Goal: Information Seeking & Learning: Compare options

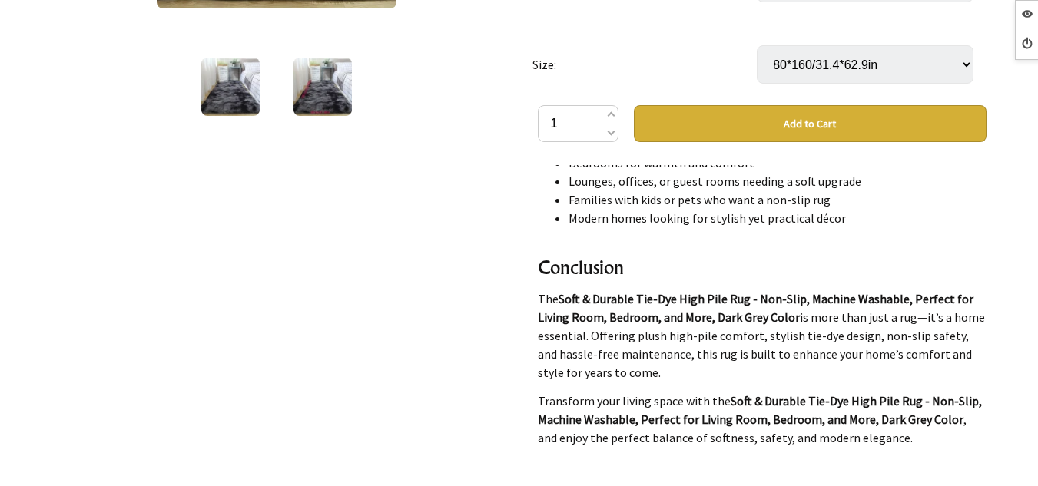
scroll to position [1554, 0]
